Goal: Information Seeking & Learning: Learn about a topic

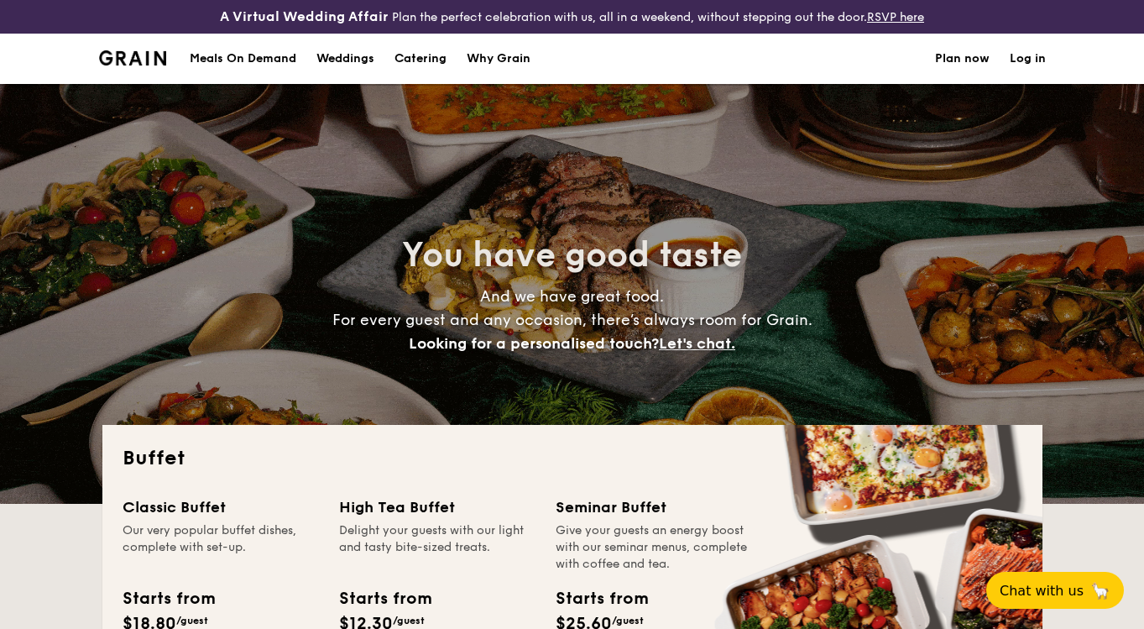
select select
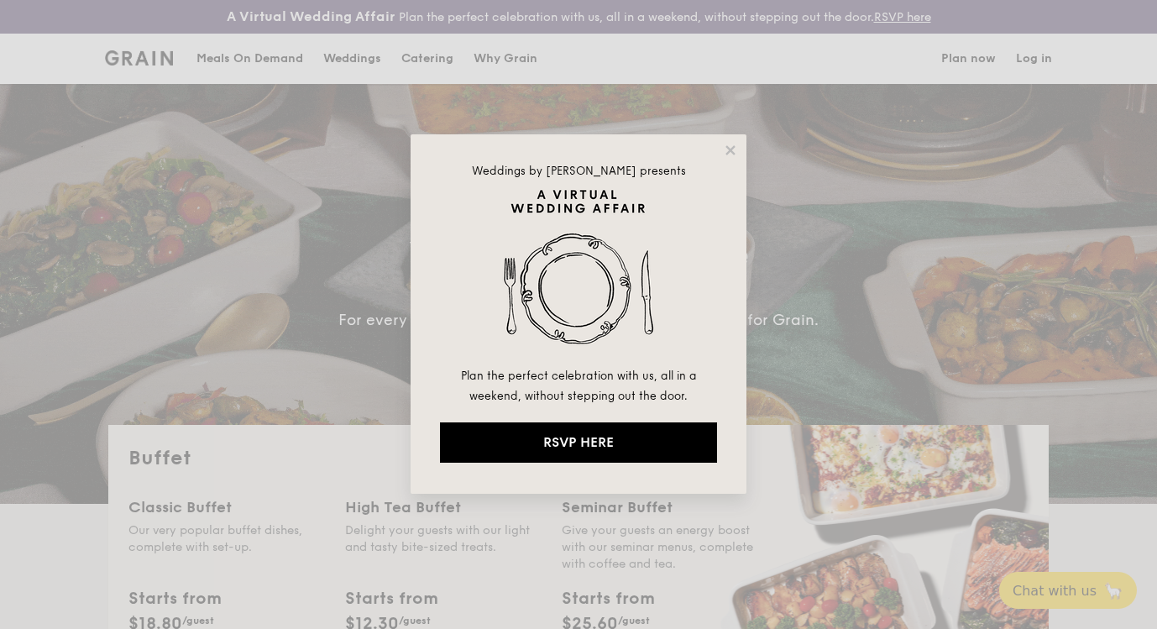
click at [720, 151] on div "Weddings by [PERSON_NAME] presents Plan the perfect celebration with us, all in…" at bounding box center [579, 313] width 336 height 359
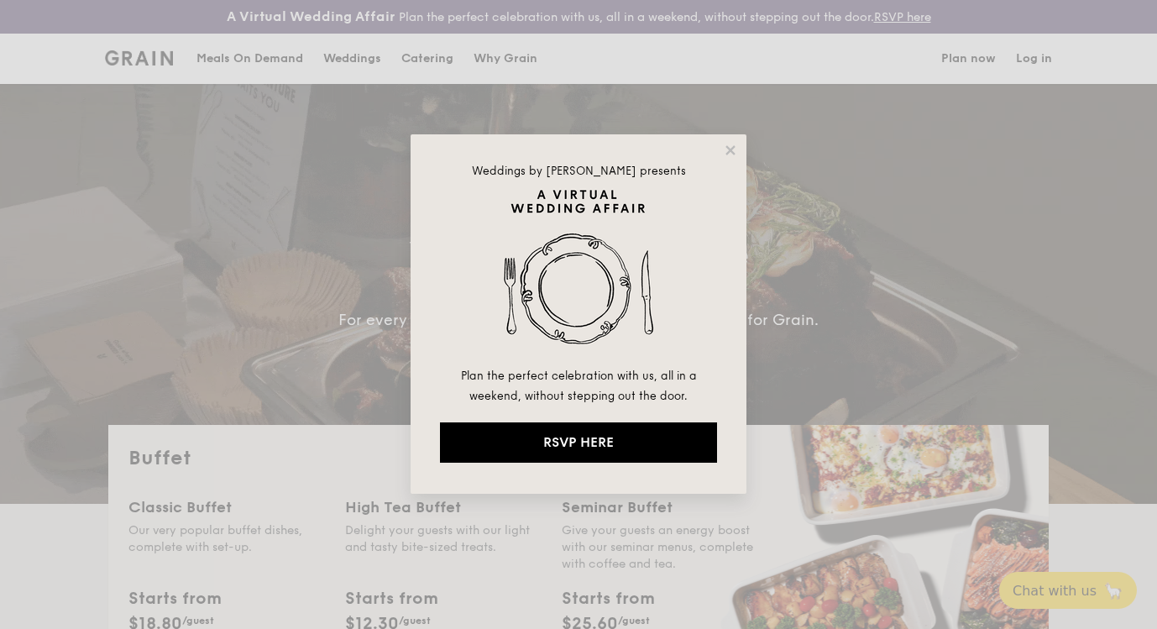
click at [720, 151] on div "Weddings by [PERSON_NAME] presents Plan the perfect celebration with us, all in…" at bounding box center [579, 313] width 336 height 359
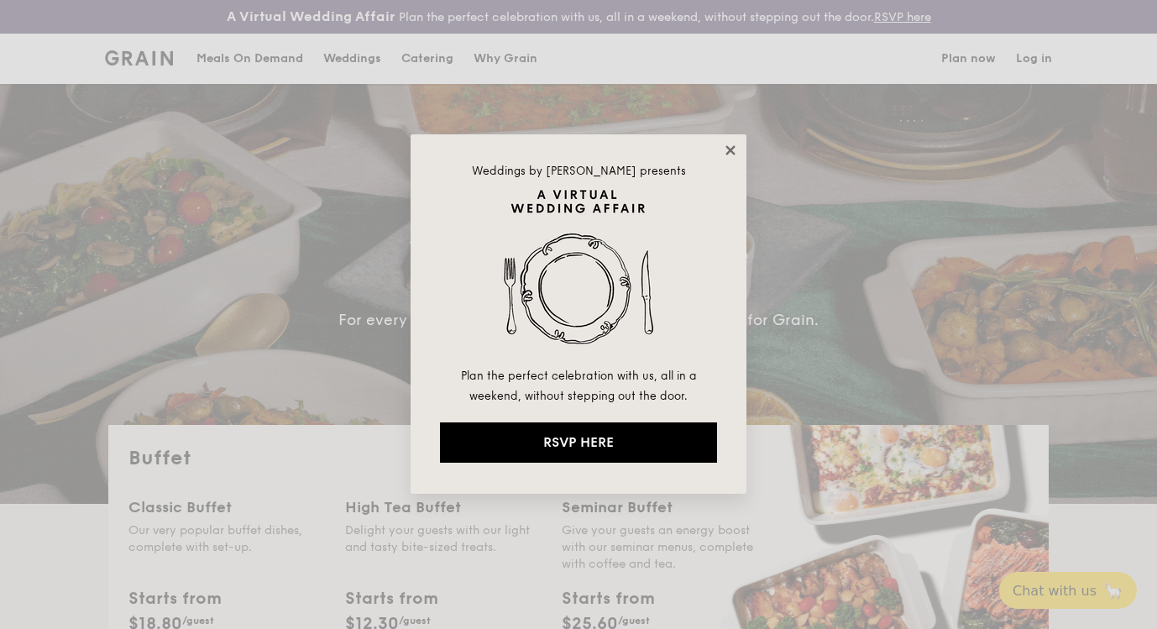
click at [731, 146] on icon at bounding box center [730, 150] width 15 height 15
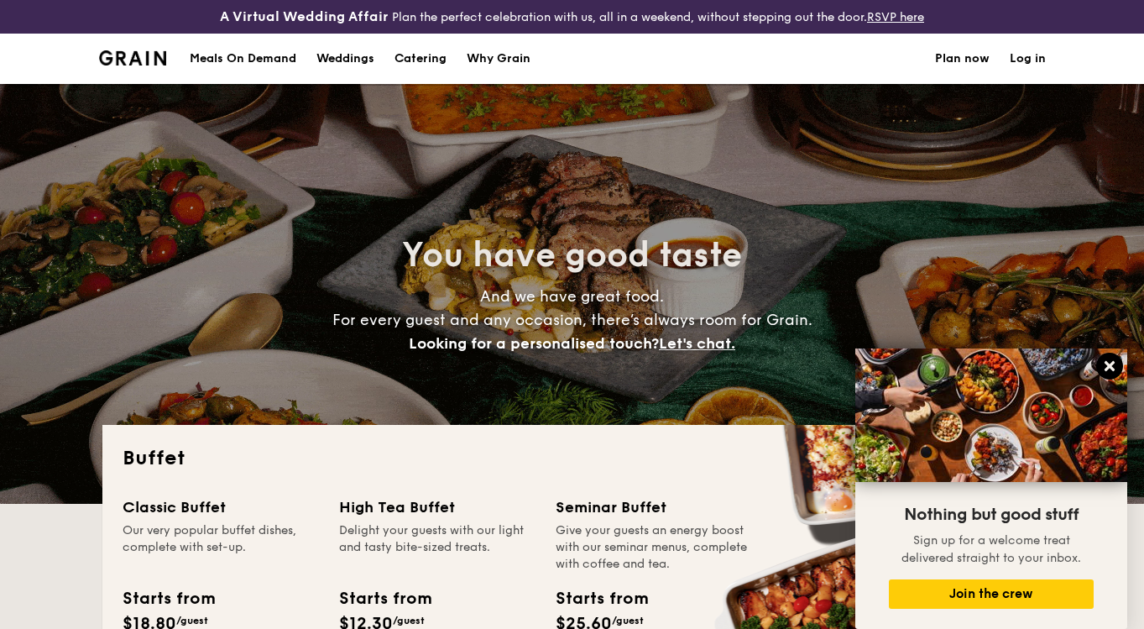
click at [1109, 375] on button at bounding box center [1109, 366] width 27 height 27
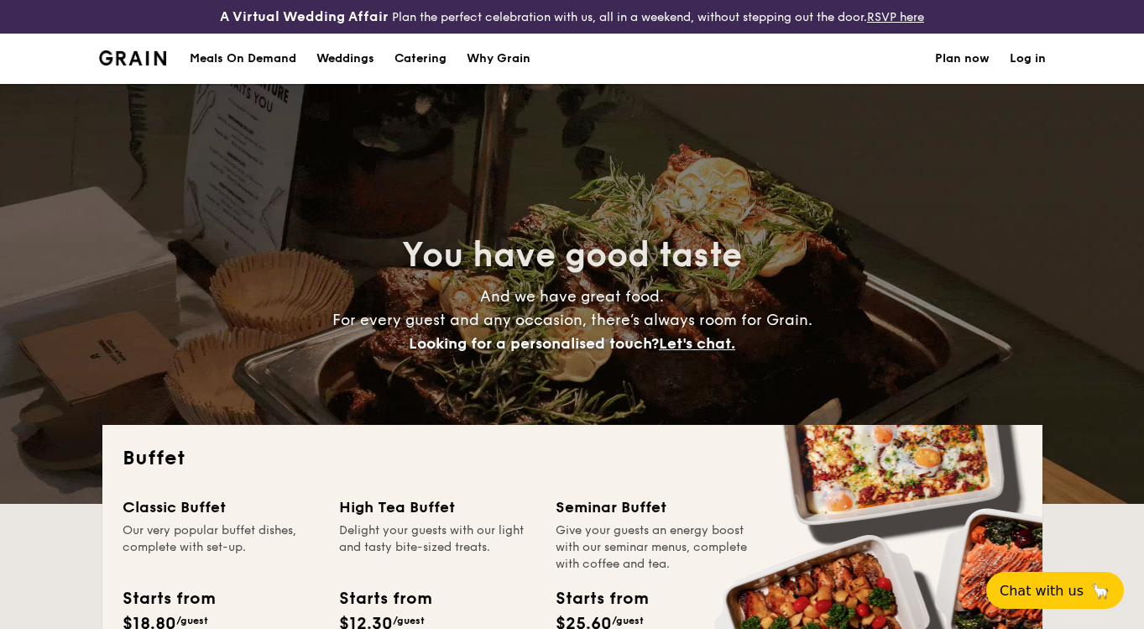
click at [423, 55] on h1 "Catering" at bounding box center [421, 59] width 52 height 50
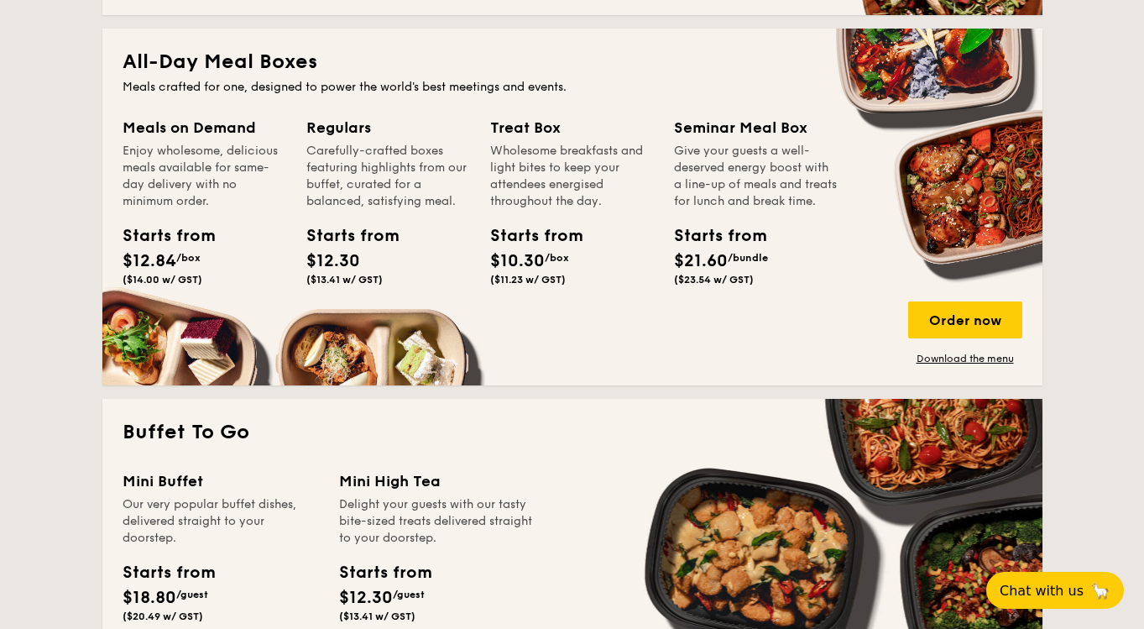
scroll to position [676, 0]
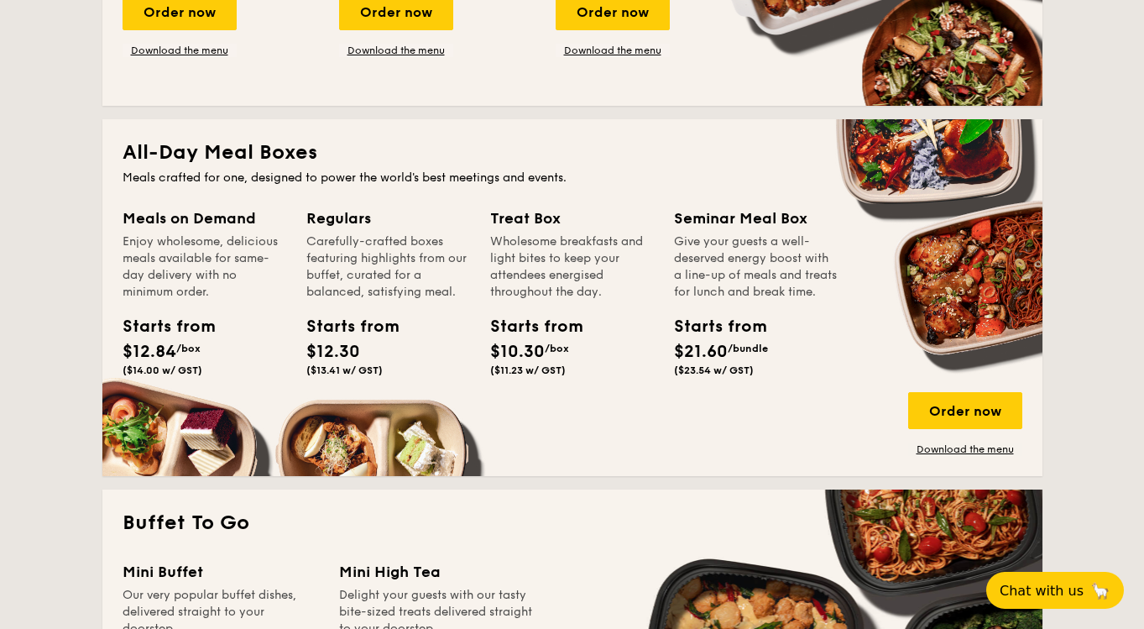
drag, startPoint x: 141, startPoint y: 220, endPoint x: 662, endPoint y: 230, distance: 520.6
click at [666, 233] on div "Meals on Demand Enjoy wholesome, delicious meals available for same-day deliver…" at bounding box center [573, 331] width 900 height 249
click at [547, 230] on div "Treat Box Wholesome breakfasts and light bites to keep your attendees energised…" at bounding box center [572, 254] width 164 height 94
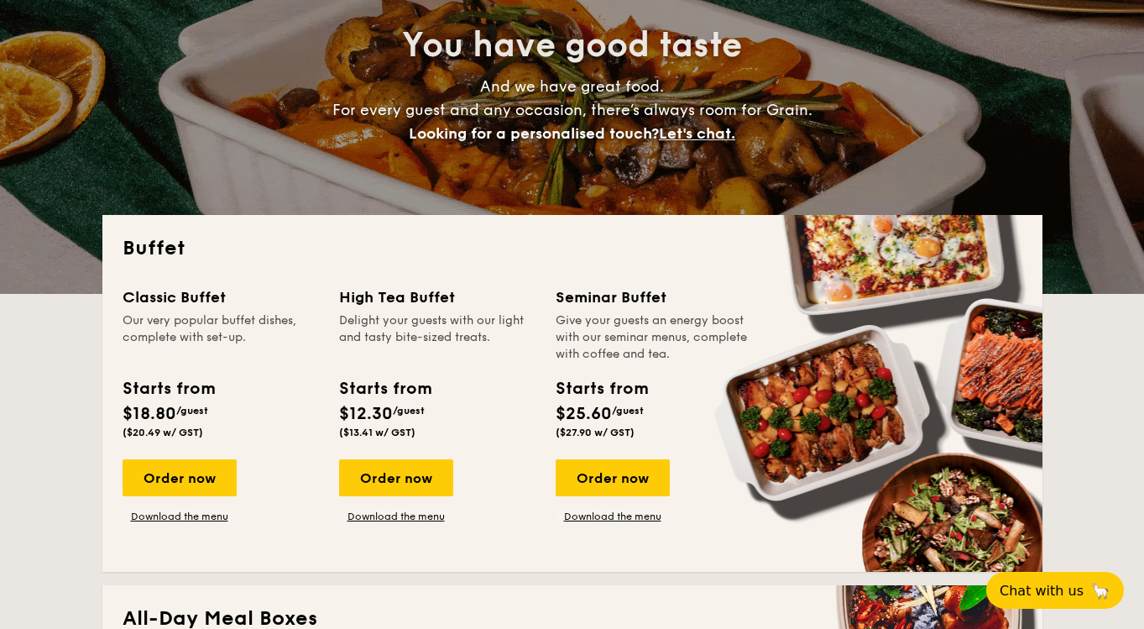
scroll to position [0, 0]
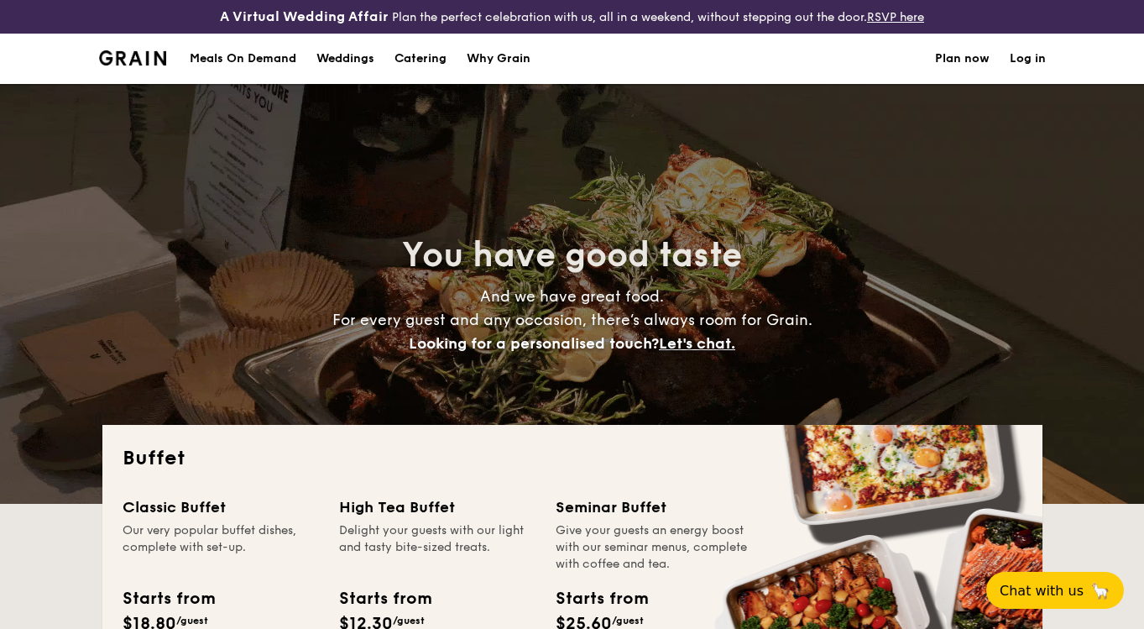
click at [418, 56] on h1 "Catering" at bounding box center [421, 59] width 52 height 50
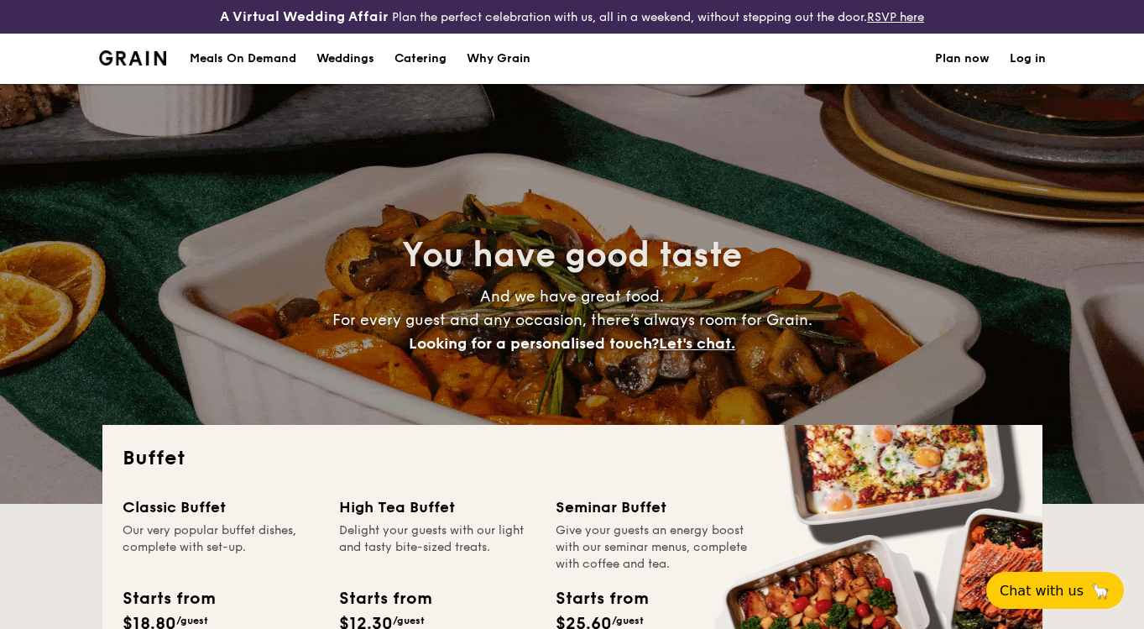
click at [489, 56] on div "Why Grain" at bounding box center [499, 59] width 64 height 50
